Goal: Navigation & Orientation: Find specific page/section

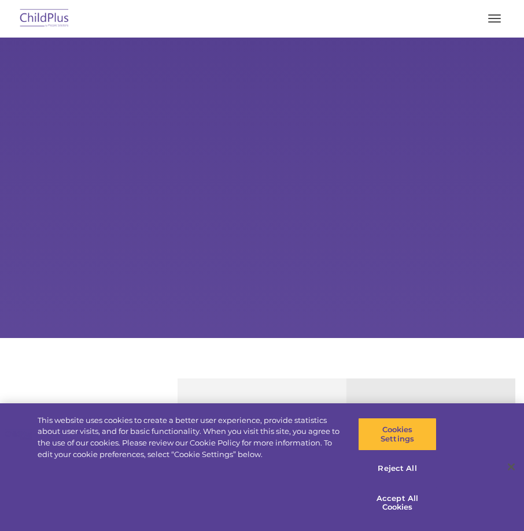
select select "MEDIUM"
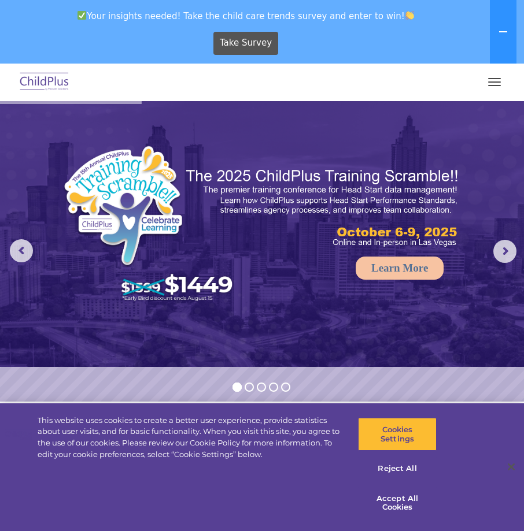
click at [486, 82] on button "button" at bounding box center [494, 82] width 24 height 19
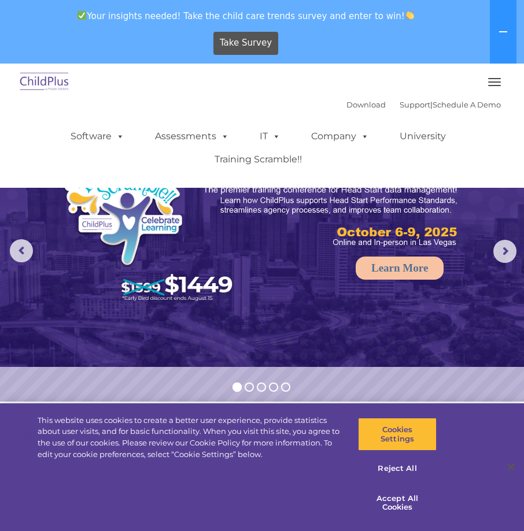
click at [490, 79] on span "button" at bounding box center [494, 78] width 13 height 1
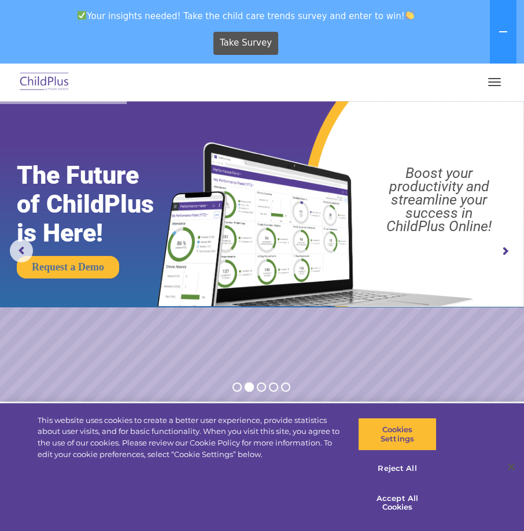
click at [501, 78] on button "button" at bounding box center [494, 82] width 24 height 19
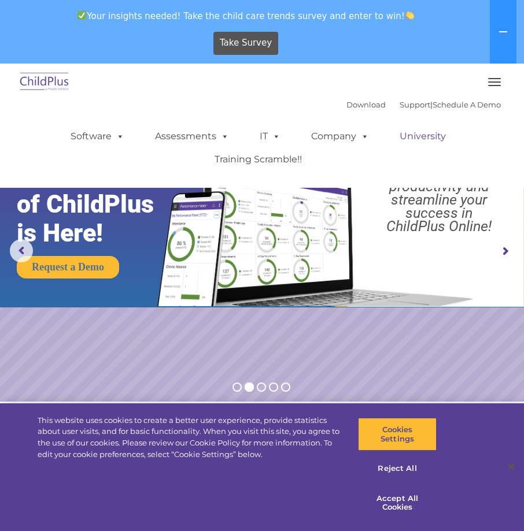
click at [431, 138] on link "University" at bounding box center [422, 136] width 69 height 23
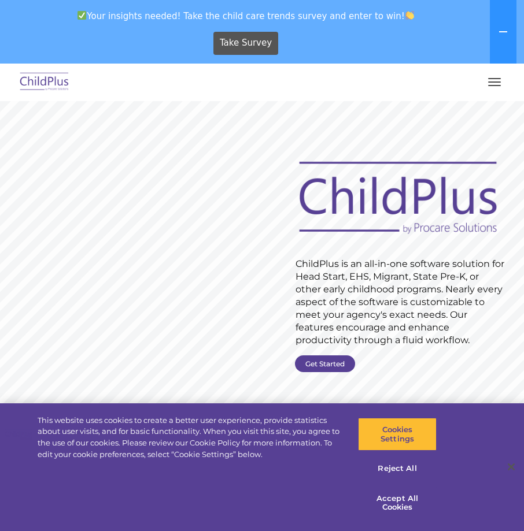
click at [507, 80] on div "Download Support | Schedule A Demo  MENU MENU Software ChildPlus: The original…" at bounding box center [262, 82] width 501 height 28
click at [498, 82] on span "button" at bounding box center [494, 82] width 13 height 1
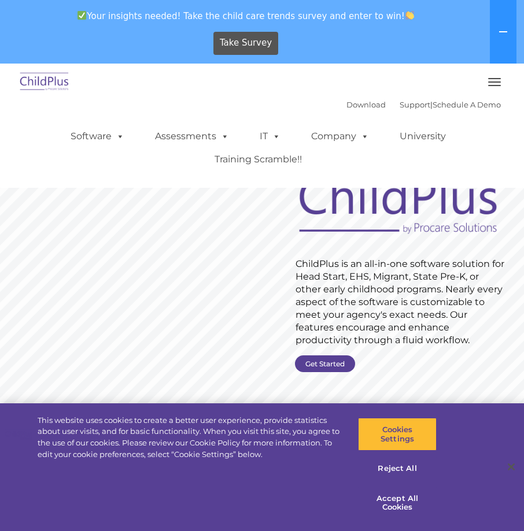
click at [498, 82] on span "button" at bounding box center [494, 82] width 13 height 1
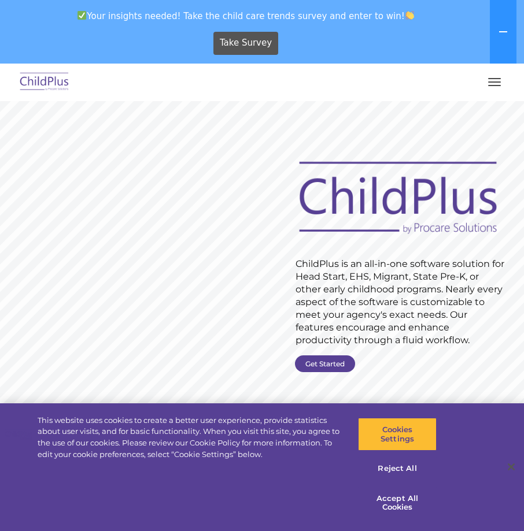
drag, startPoint x: 498, startPoint y: 82, endPoint x: 488, endPoint y: 89, distance: 12.4
click at [493, 88] on button "button" at bounding box center [494, 82] width 24 height 19
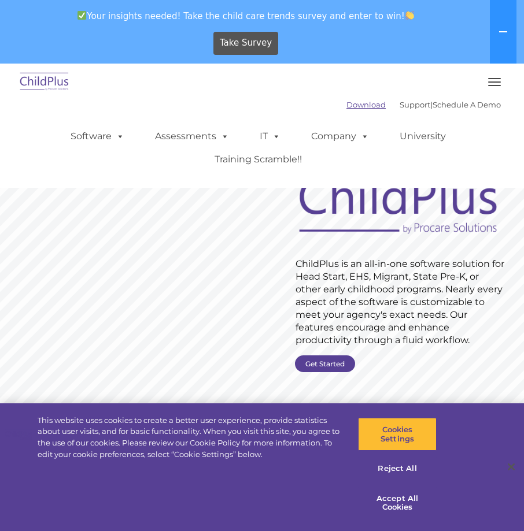
click at [346, 105] on link "Download" at bounding box center [365, 104] width 39 height 9
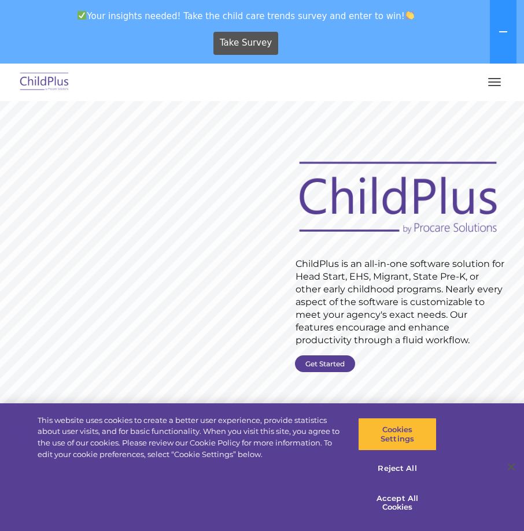
click at [501, 89] on button "button" at bounding box center [494, 82] width 24 height 19
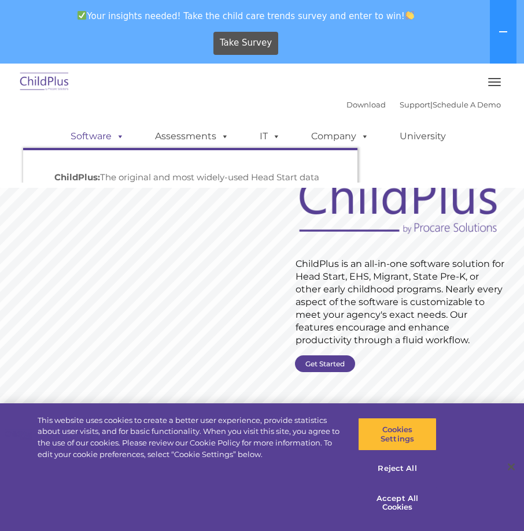
click at [108, 133] on link "Software" at bounding box center [97, 136] width 77 height 23
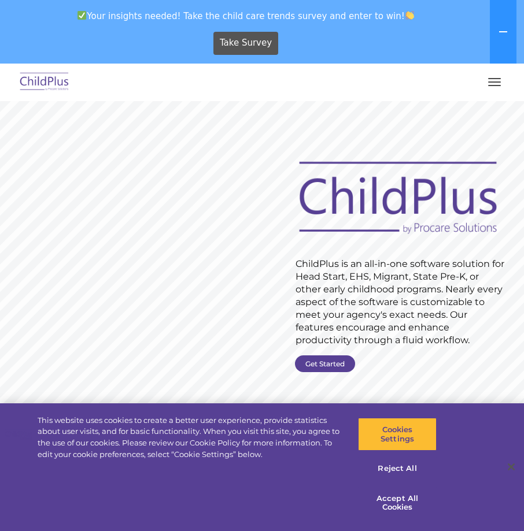
click at [494, 83] on button "button" at bounding box center [494, 82] width 24 height 19
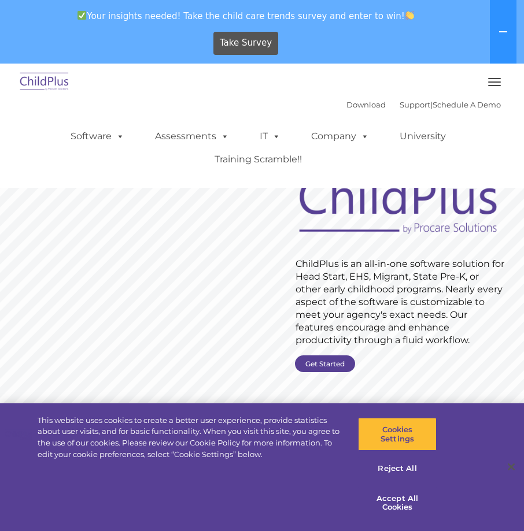
click at [493, 86] on span "button" at bounding box center [494, 85] width 13 height 1
